Goal: Browse casually: Explore the website without a specific task or goal

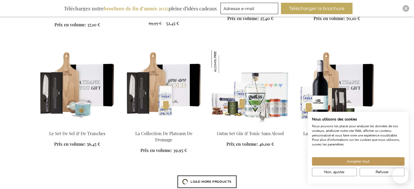
scroll to position [541, 0]
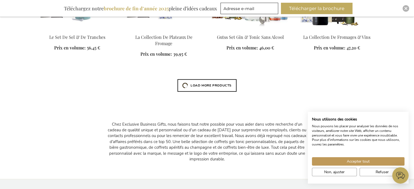
drag, startPoint x: 418, startPoint y: 72, endPoint x: 418, endPoint y: 126, distance: 54.2
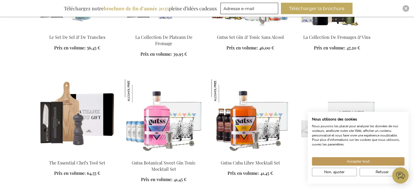
scroll to position [0, 0]
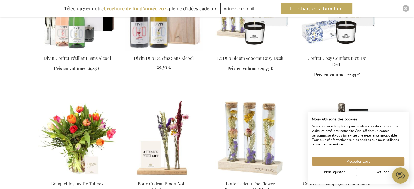
scroll to position [904, 0]
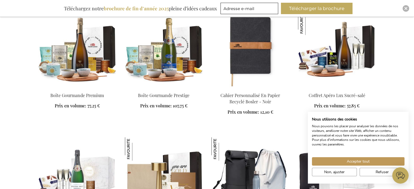
scroll to position [1649, 0]
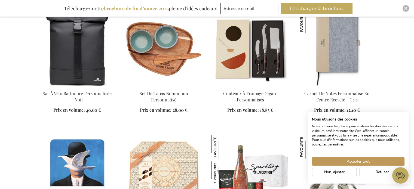
scroll to position [2478, 0]
